Goal: Transaction & Acquisition: Purchase product/service

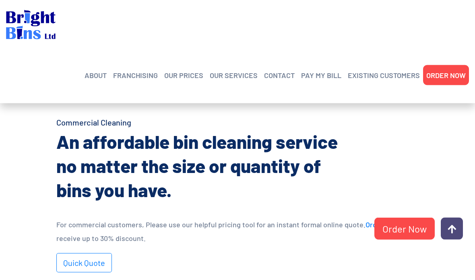
scroll to position [500, 0]
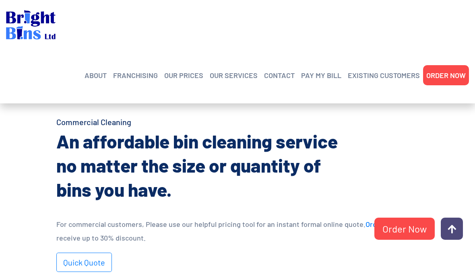
click at [81, 257] on link "Quick Quote" at bounding box center [84, 262] width 56 height 19
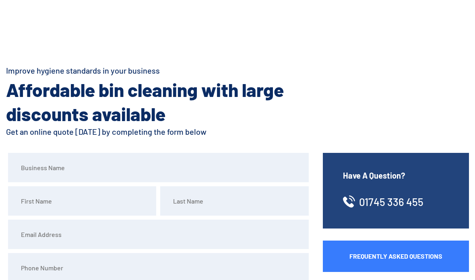
scroll to position [38, 0]
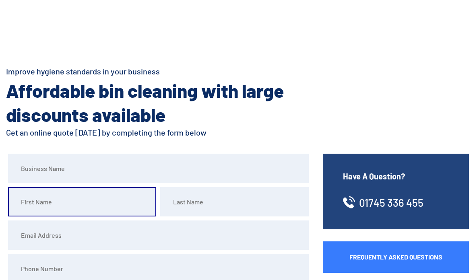
click at [120, 202] on input "text" at bounding box center [82, 201] width 148 height 29
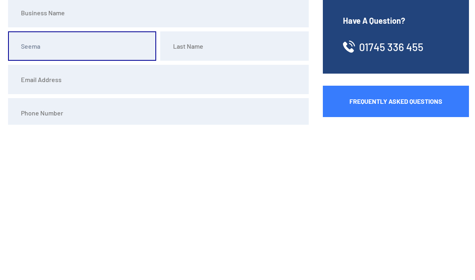
type input "Seema"
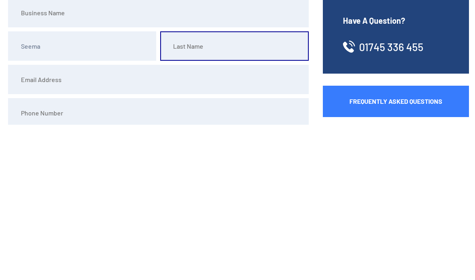
click at [254, 187] on input "text" at bounding box center [234, 201] width 148 height 29
type input "Day"
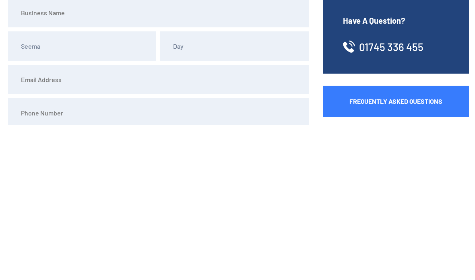
click at [245, 221] on input "email" at bounding box center [158, 235] width 301 height 29
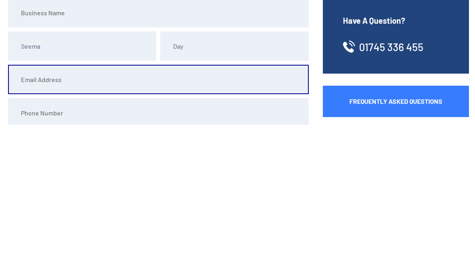
scroll to position [39, 0]
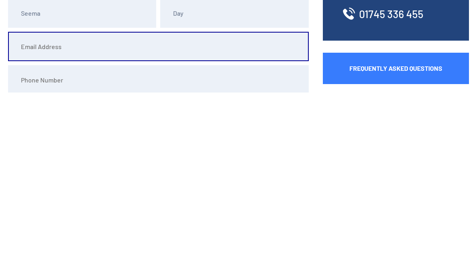
type input "[EMAIL_ADDRESS][DOMAIN_NAME]"
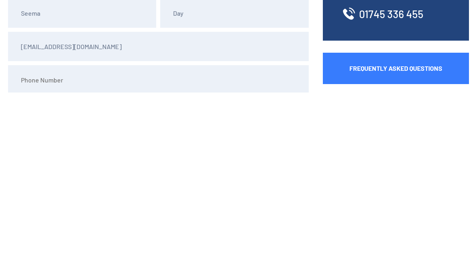
type input "01978853931"
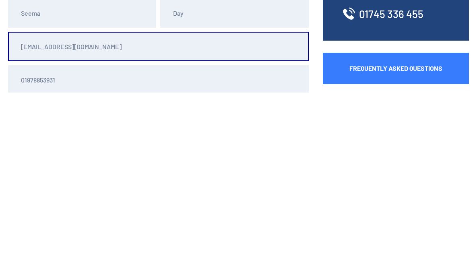
scroll to position [227, 0]
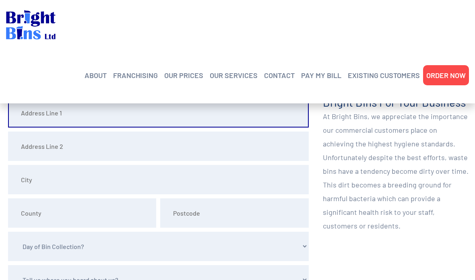
type input "3,"
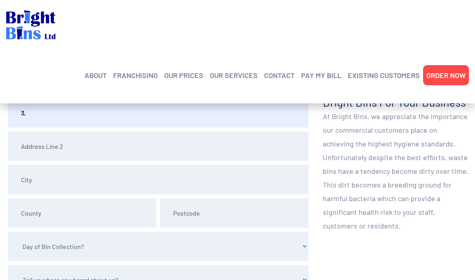
type input "Greythorne close"
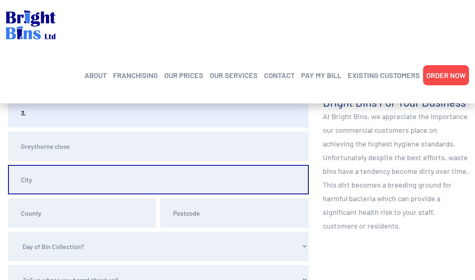
type input "Gresford"
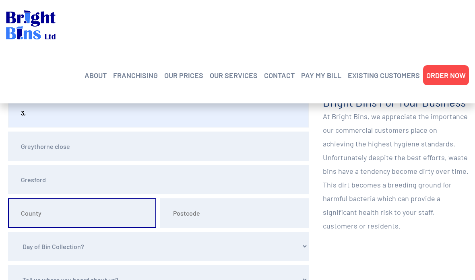
type input "WREXHAM"
type input "LL12 8HS"
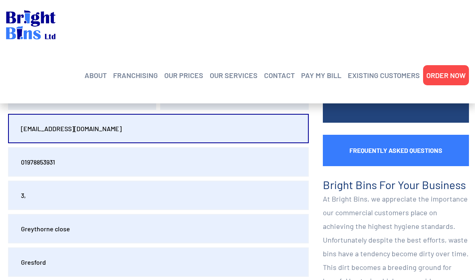
scroll to position [144, 0]
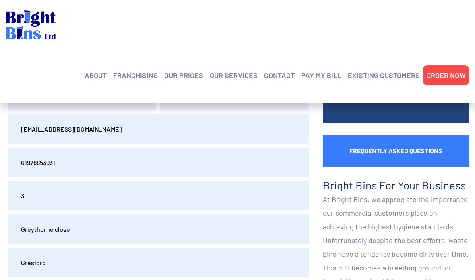
click at [241, 232] on input "Greythorne close" at bounding box center [158, 229] width 301 height 29
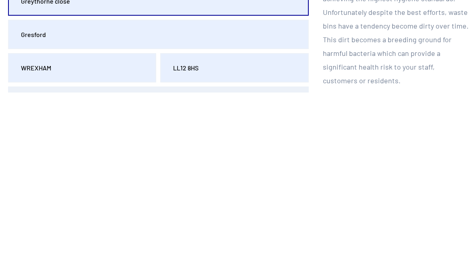
scroll to position [185, 0]
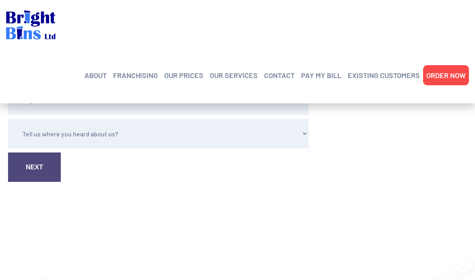
select select "Wednesday"
click at [151, 132] on select "Tell us where you heard about us? Word of Mouth Leaflet Sticker On Bin Spoke To…" at bounding box center [158, 133] width 301 height 29
select select "Word of Mouth"
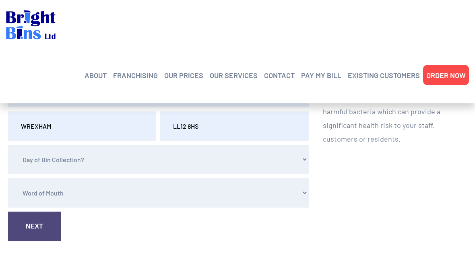
scroll to position [314, 0]
click at [39, 234] on link "Next" at bounding box center [34, 226] width 53 height 29
click at [32, 226] on link "Next" at bounding box center [34, 225] width 53 height 29
click at [25, 240] on link "Next" at bounding box center [34, 225] width 53 height 29
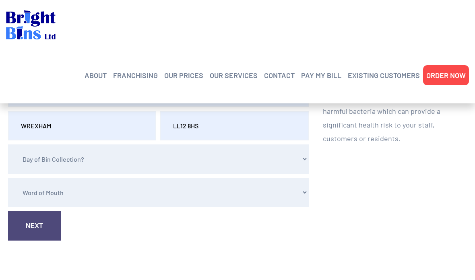
click at [38, 221] on link "Next" at bounding box center [34, 225] width 53 height 29
click at [33, 235] on link "Next" at bounding box center [34, 225] width 53 height 29
click at [31, 233] on link "Next" at bounding box center [34, 227] width 53 height 29
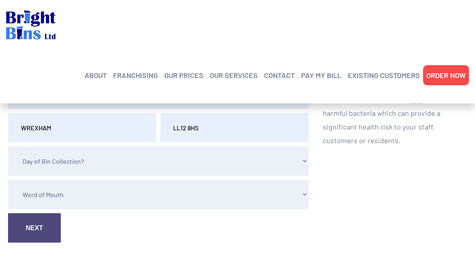
click at [39, 239] on link "Next" at bounding box center [34, 227] width 53 height 29
click at [44, 227] on link "Next" at bounding box center [34, 227] width 53 height 29
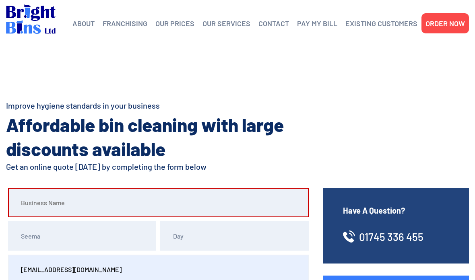
scroll to position [0, 0]
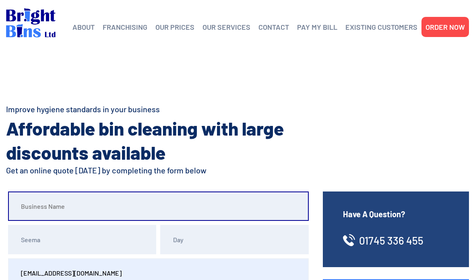
click at [286, 211] on input "text" at bounding box center [158, 206] width 301 height 29
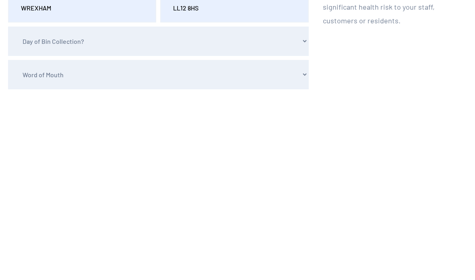
scroll to position [245, 0]
type input "N/A"
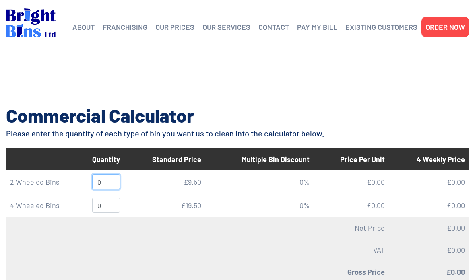
click at [98, 182] on input "0" at bounding box center [106, 181] width 28 height 15
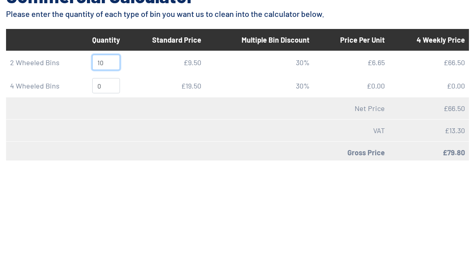
click at [119, 174] on input "10" at bounding box center [106, 181] width 28 height 15
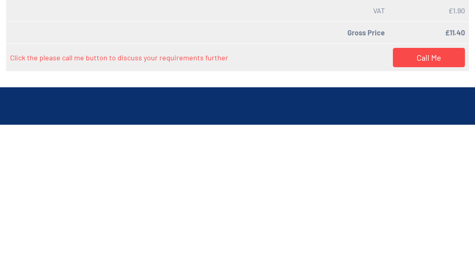
scroll to position [85, 0]
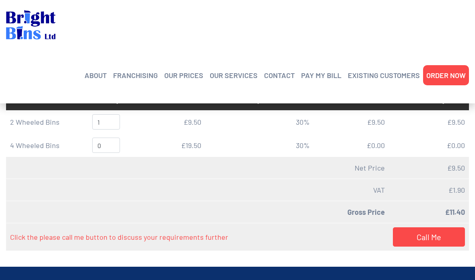
scroll to position [59, 0]
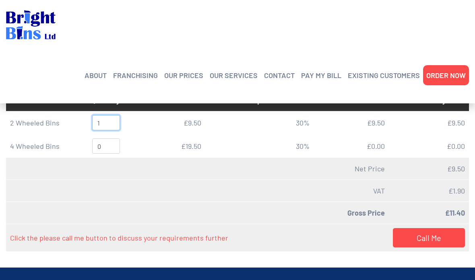
click at [109, 130] on input "1" at bounding box center [106, 122] width 28 height 15
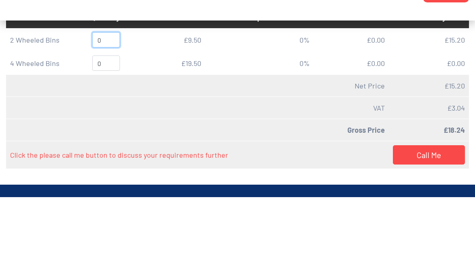
type input "1"
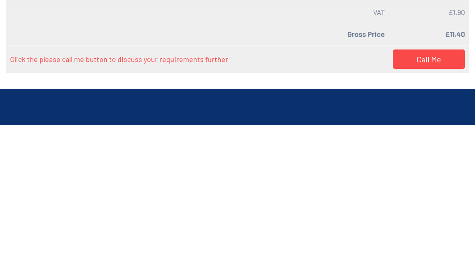
scroll to position [83, 0]
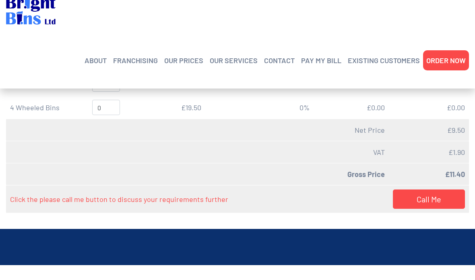
click at [454, 69] on link "ORDER NOW" at bounding box center [445, 75] width 39 height 12
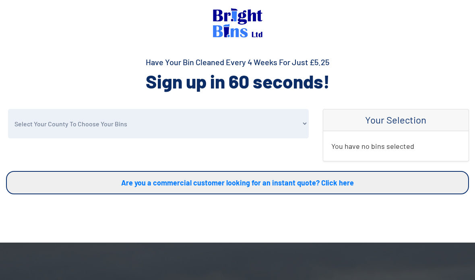
click at [308, 133] on select "Select Your County To Choose Your Bins Cheshire Conwy Denbighshire Flintshire S…" at bounding box center [158, 123] width 301 height 29
select select "Wrexham"
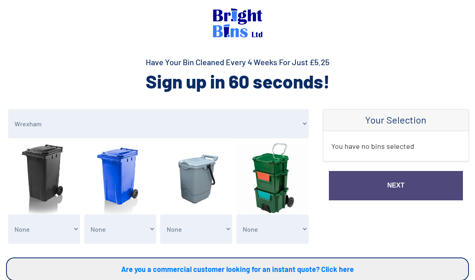
click at [38, 177] on img at bounding box center [44, 179] width 72 height 72
click at [46, 235] on select "None General Waste Bin - X1 (£5.25) General Waste Bin - X2 (£10.50) General Was…" at bounding box center [44, 229] width 72 height 29
select select "1"
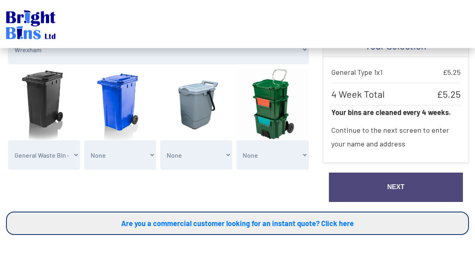
scroll to position [74, 0]
click at [450, 184] on link "Next" at bounding box center [396, 186] width 134 height 29
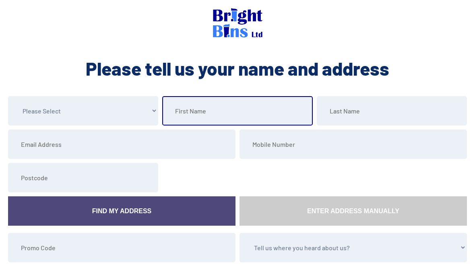
click at [165, 123] on input "text" at bounding box center [237, 110] width 150 height 29
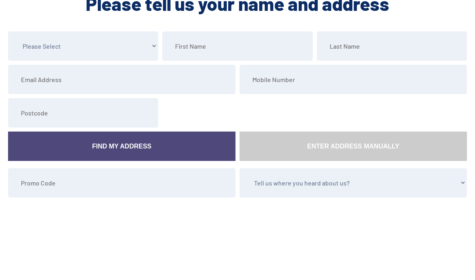
click at [145, 96] on select "Please Select Mr Mrs Miss Ms Dr [PERSON_NAME]" at bounding box center [83, 110] width 150 height 29
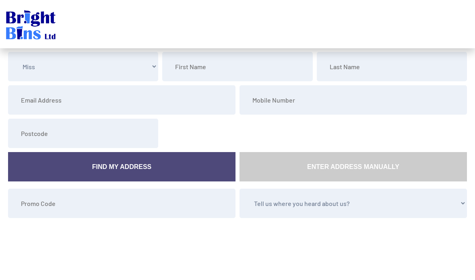
click at [153, 77] on select "Please Select Mr Mrs Miss Ms Dr [PERSON_NAME]" at bounding box center [83, 66] width 150 height 29
select select "Mrs"
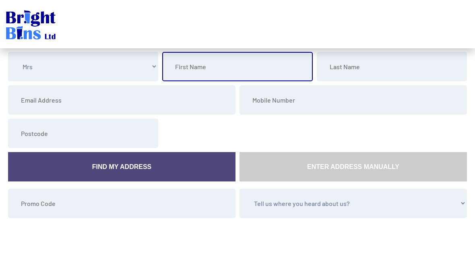
click at [264, 71] on input "text" at bounding box center [237, 66] width 150 height 29
type input "D"
type input "Seema"
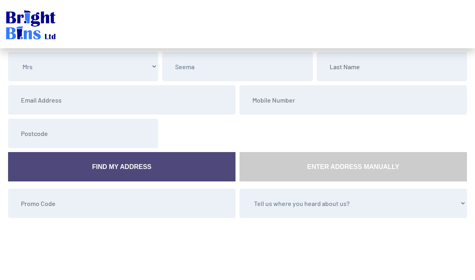
click at [415, 73] on input "text" at bounding box center [392, 66] width 150 height 29
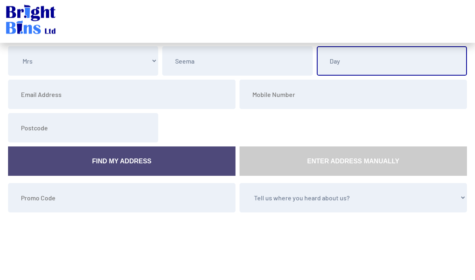
click at [415, 65] on input "Day" at bounding box center [392, 66] width 150 height 29
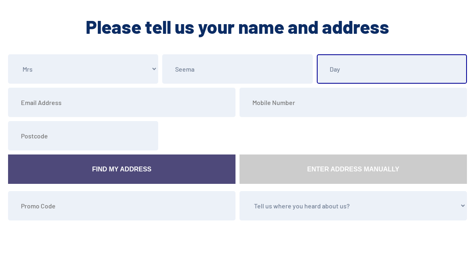
scroll to position [41, 0]
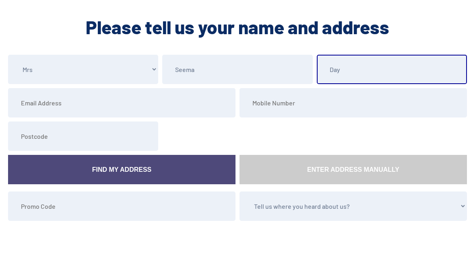
type input "Day"
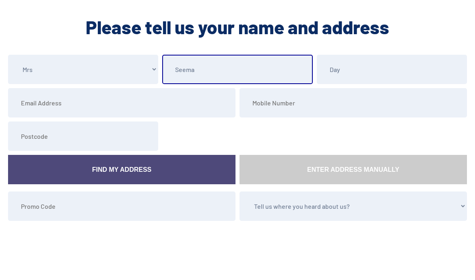
click at [248, 83] on input "Seema" at bounding box center [237, 69] width 150 height 29
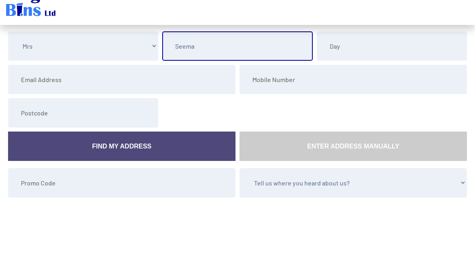
type input "Seema"
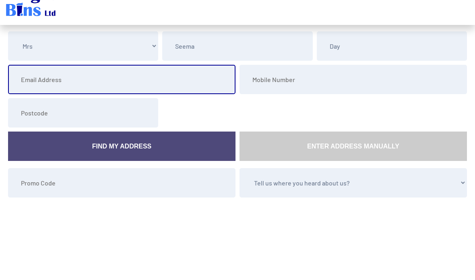
type input "[EMAIL_ADDRESS][DOMAIN_NAME]"
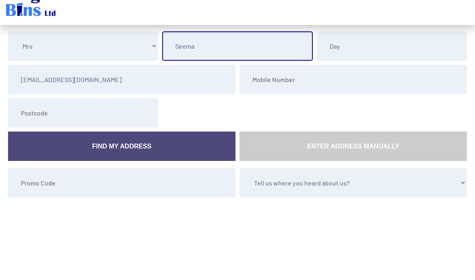
scroll to position [44, 0]
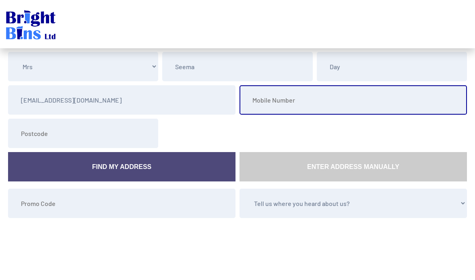
type input "01978853931"
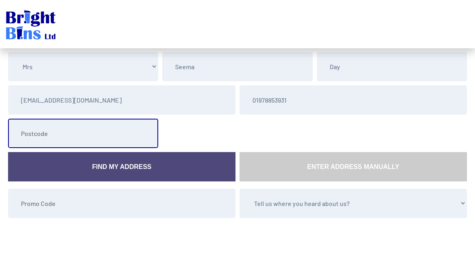
type input "LL12 8HS"
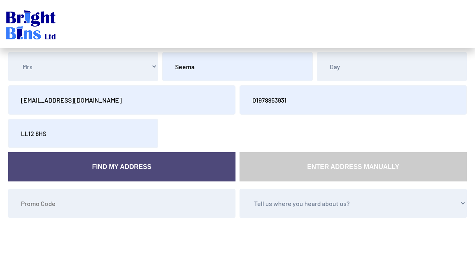
click at [209, 164] on link "Find My Address" at bounding box center [121, 166] width 227 height 29
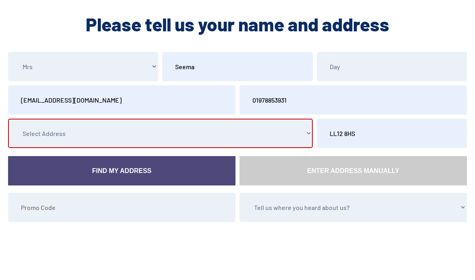
scroll to position [41, 0]
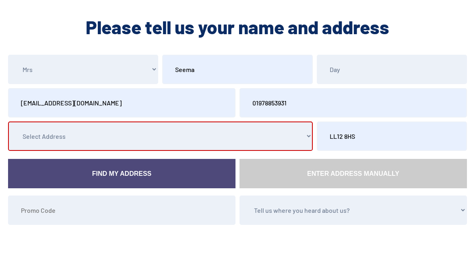
click at [186, 178] on link "Find My Address" at bounding box center [121, 173] width 227 height 29
click at [219, 142] on select "Select Address [GEOGRAPHIC_DATA], , , [GEOGRAPHIC_DATA], [GEOGRAPHIC_DATA], [ST…" at bounding box center [160, 136] width 305 height 29
select select "Wrexham"
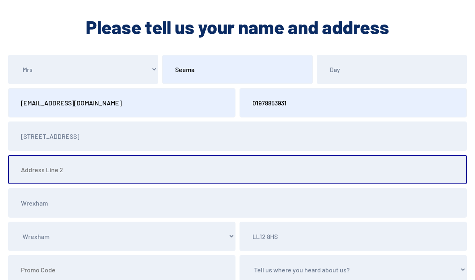
click at [255, 166] on input "text" at bounding box center [237, 169] width 459 height 29
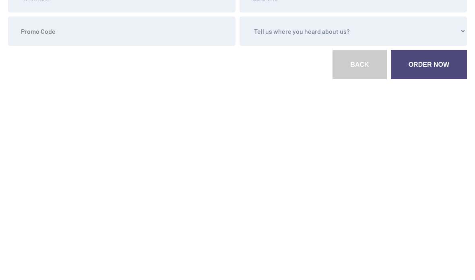
scroll to position [93, 0]
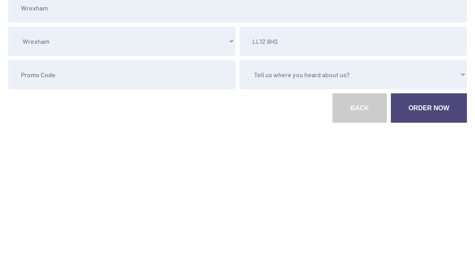
type input "Gresford"
click at [443, 204] on select "Tell us where you heard about us? Word of Mouth Leaflet Sticker On Bin Spoke To…" at bounding box center [353, 218] width 227 height 29
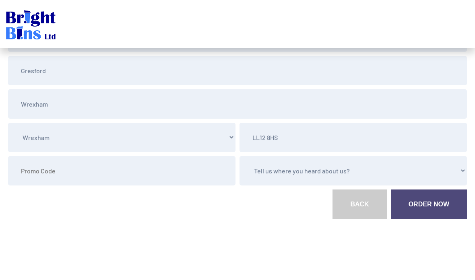
select select "Word of Mouth"
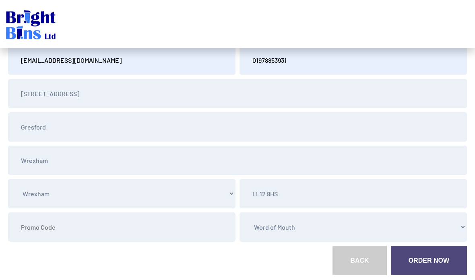
scroll to position [84, 0]
click at [429, 265] on link "Order Now" at bounding box center [429, 260] width 76 height 29
